Goal: Communication & Community: Answer question/provide support

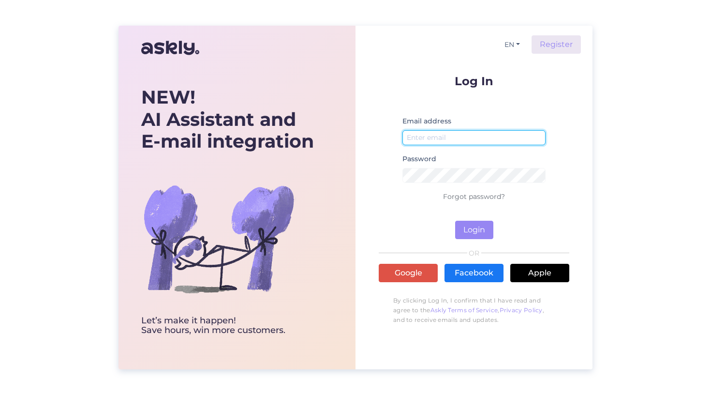
type input "[EMAIL_ADDRESS][DOMAIN_NAME]"
click at [480, 229] on button "Login" at bounding box center [474, 229] width 38 height 18
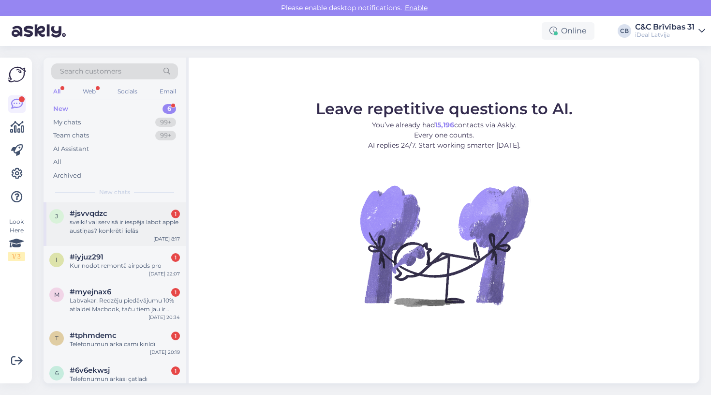
click at [132, 210] on div "#jsvvqdzc 1" at bounding box center [125, 213] width 110 height 9
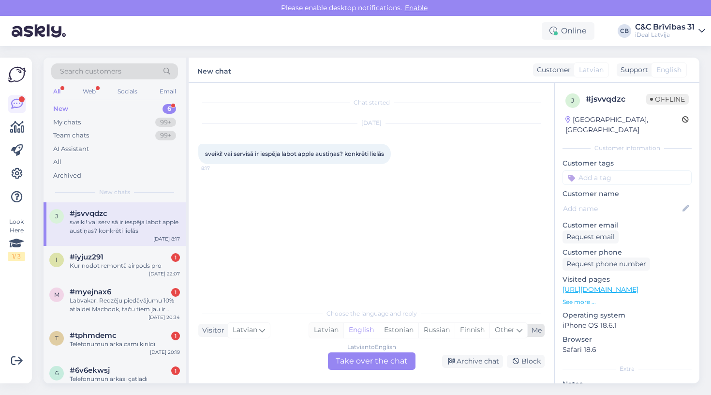
click at [322, 331] on div "Latvian" at bounding box center [326, 330] width 34 height 15
click at [381, 363] on div "Latvian to Latvian Take over the chat" at bounding box center [372, 360] width 88 height 17
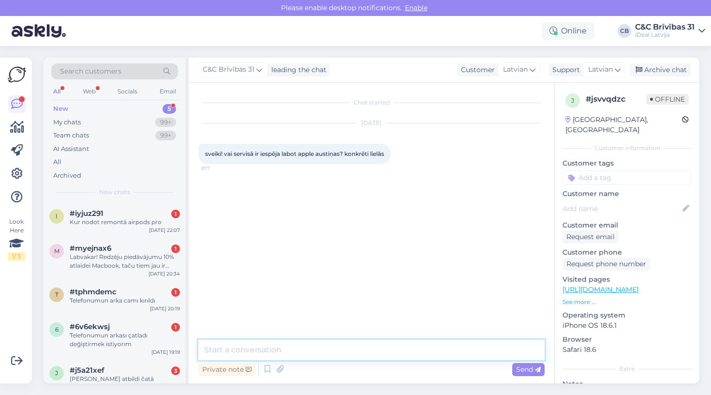
click at [376, 345] on textarea at bounding box center [371, 349] width 346 height 20
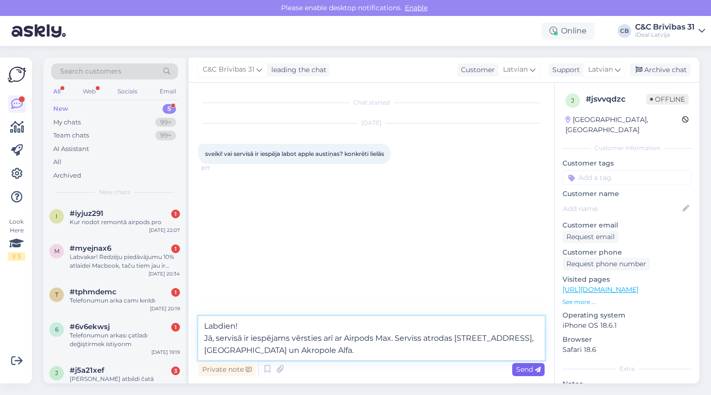
type textarea "Labdien! Jā, servisā ir iespējams vērsties arī ar Airpods Max. Serviss atrodas …"
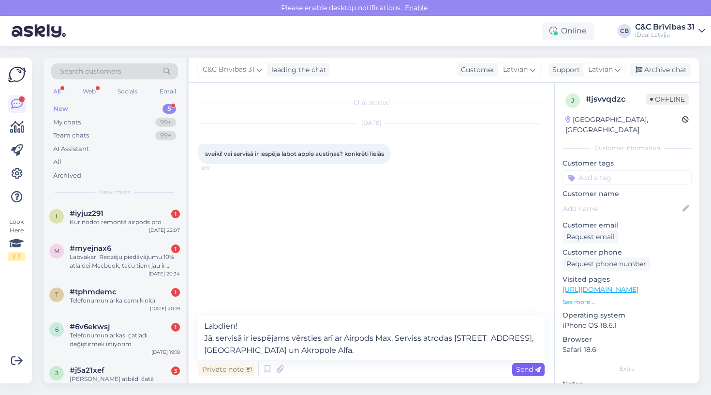
click at [520, 365] on span "Send" at bounding box center [528, 369] width 25 height 9
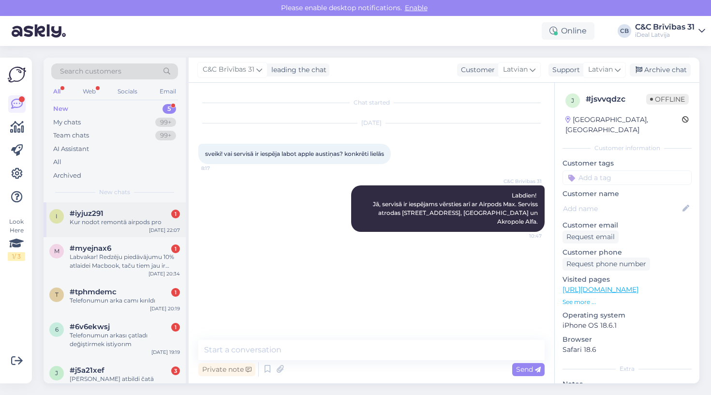
click at [111, 218] on div "Kur nodot remontā airpods pro" at bounding box center [125, 222] width 110 height 9
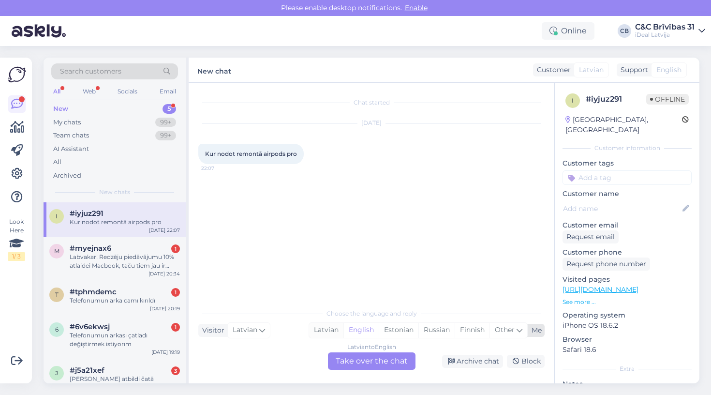
click at [335, 333] on div "Latvian" at bounding box center [326, 330] width 34 height 15
click at [361, 357] on div "Latvian to Latvian Take over the chat" at bounding box center [372, 360] width 88 height 17
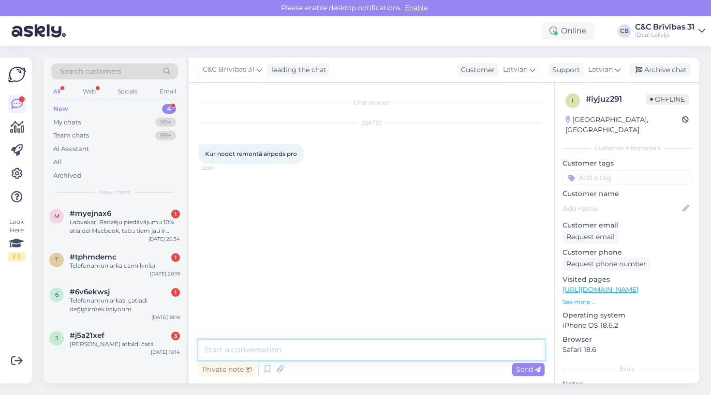
click at [334, 351] on textarea at bounding box center [371, 349] width 346 height 20
